Goal: Navigation & Orientation: Find specific page/section

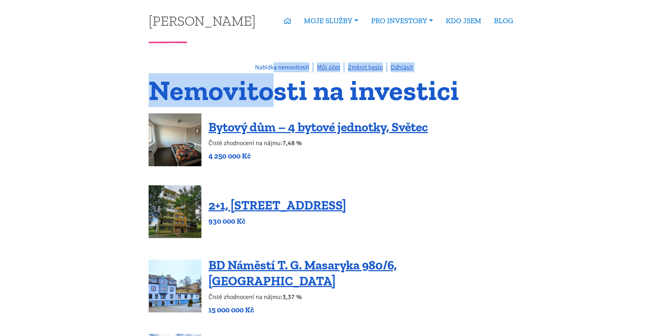
drag, startPoint x: 275, startPoint y: 72, endPoint x: 279, endPoint y: 67, distance: 5.5
click at [279, 68] on link "Nabídka nemovitostí" at bounding box center [282, 67] width 54 height 8
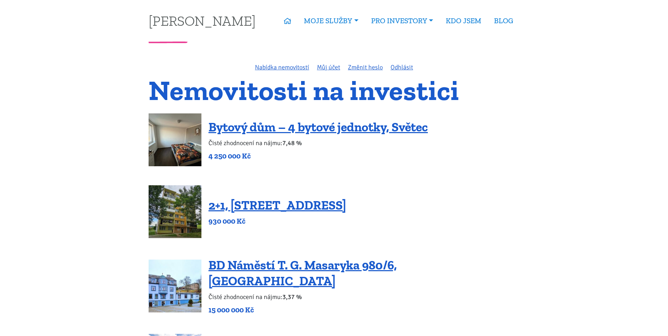
click at [238, 70] on div "Nabídka nemovitostí Můj účet Změnit heslo Odhlásit" at bounding box center [334, 67] width 380 height 10
click at [320, 69] on link "Můj účet" at bounding box center [328, 67] width 23 height 8
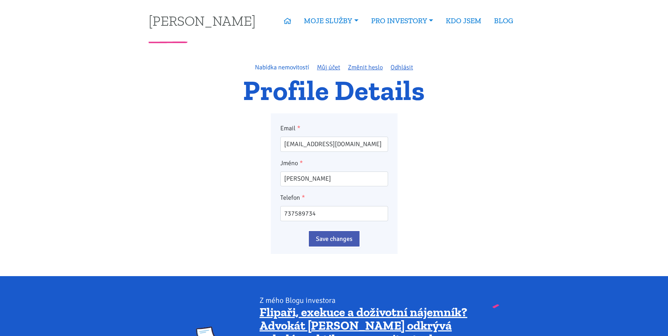
click at [286, 70] on link "Nabídka nemovitostí" at bounding box center [282, 67] width 54 height 8
